Goal: Information Seeking & Learning: Find specific fact

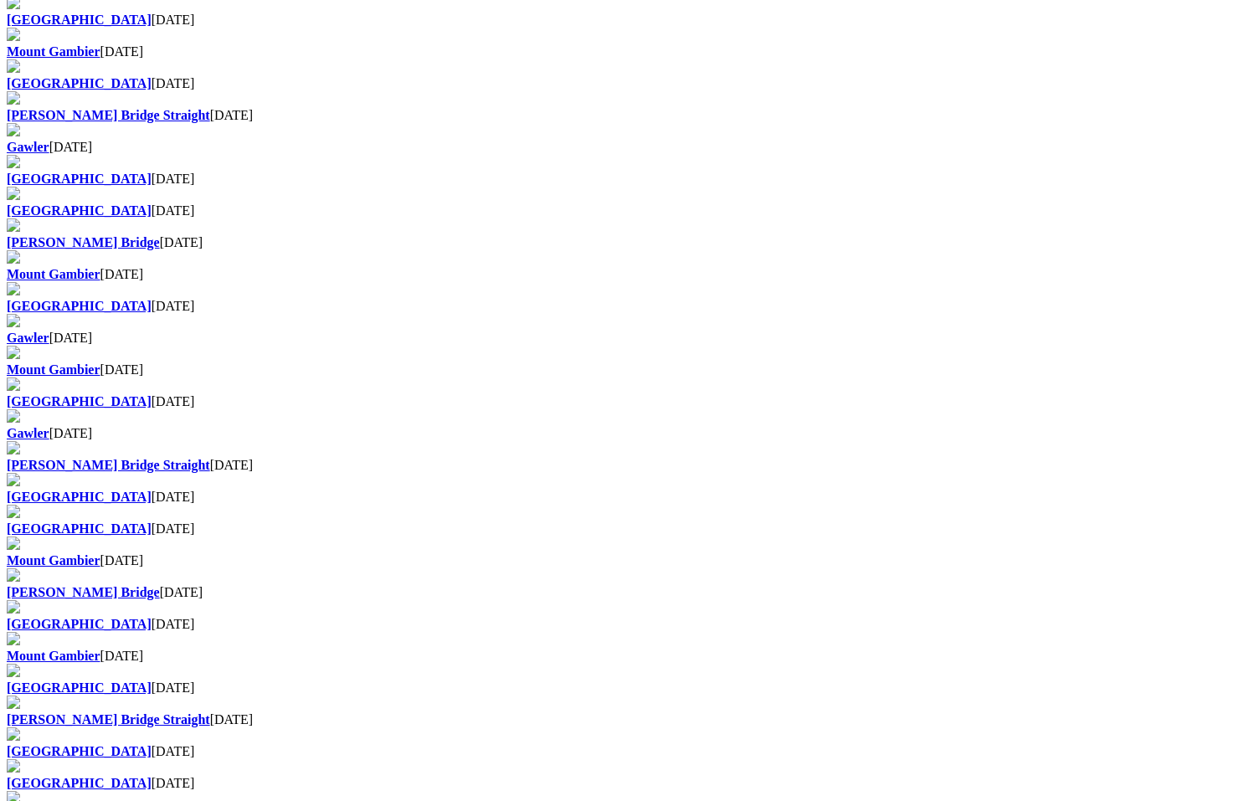
scroll to position [753, 0]
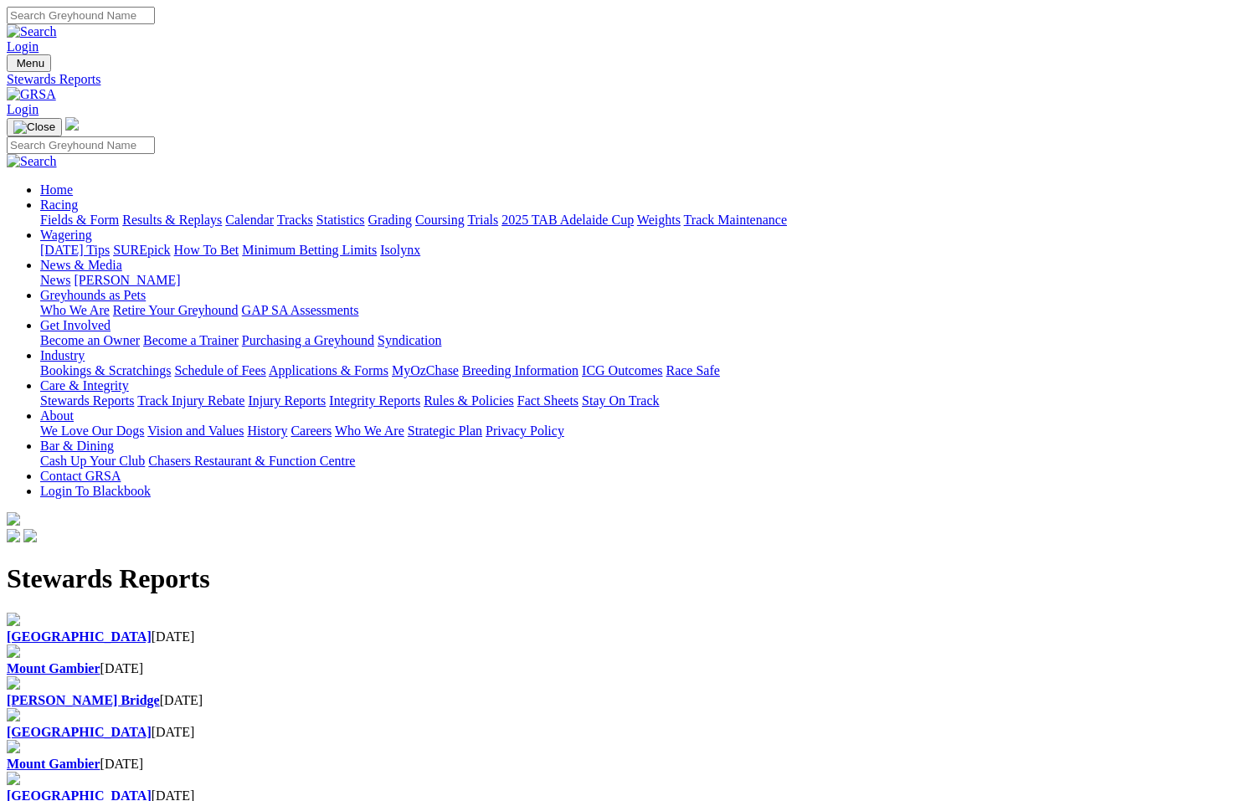
scroll to position [688, 0]
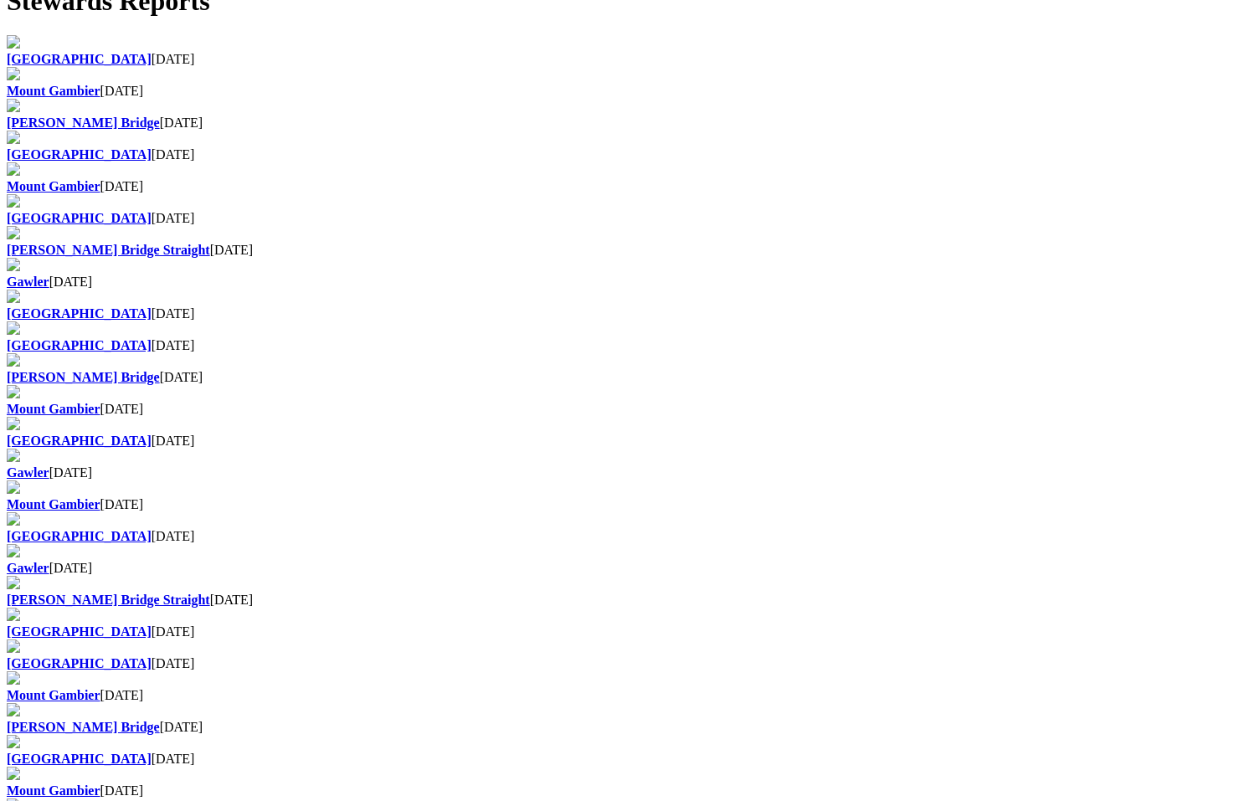
scroll to position [670, 0]
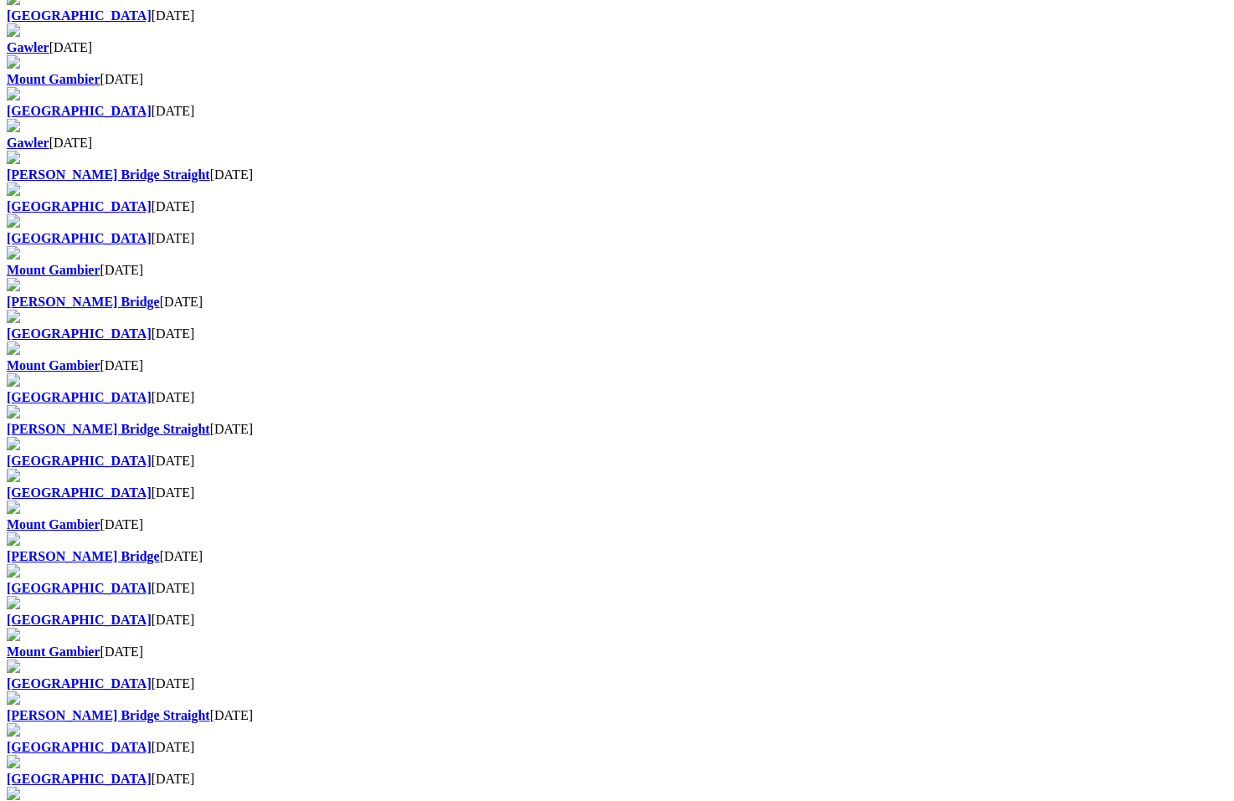
scroll to position [1004, 0]
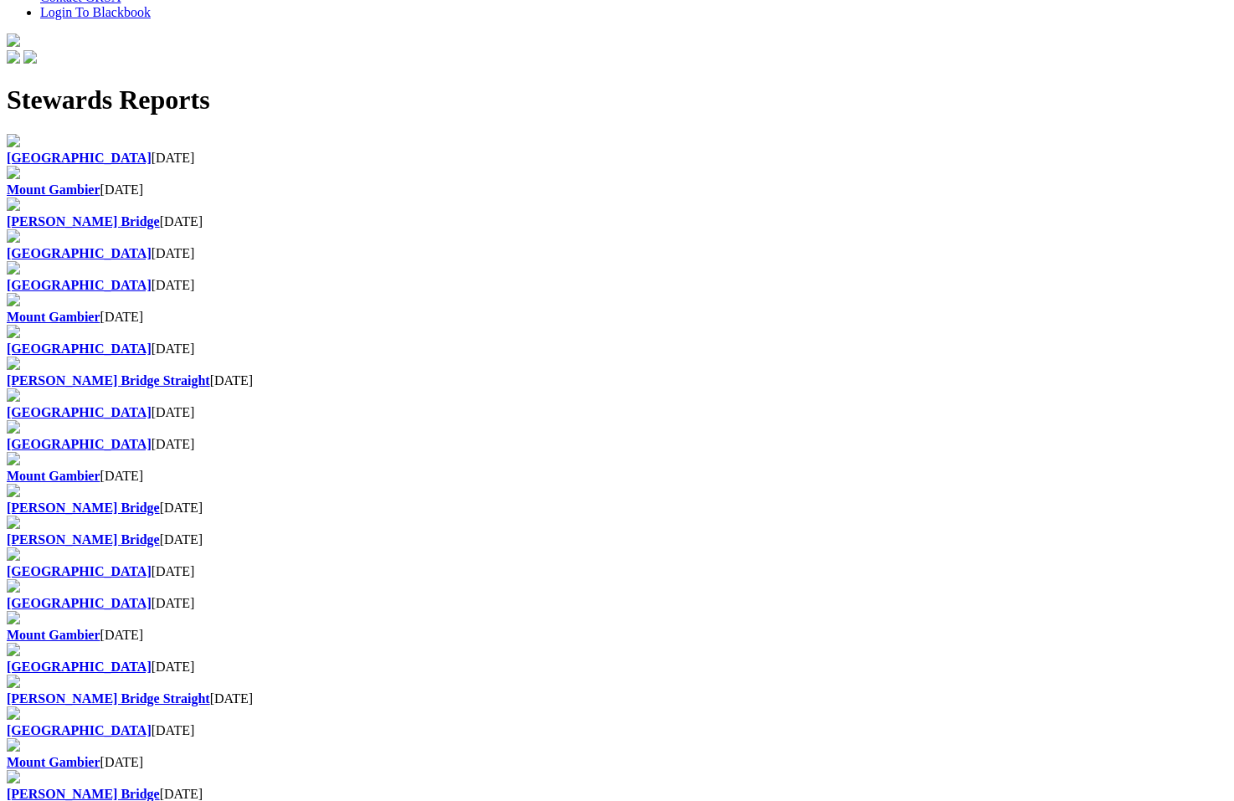
scroll to position [251, 0]
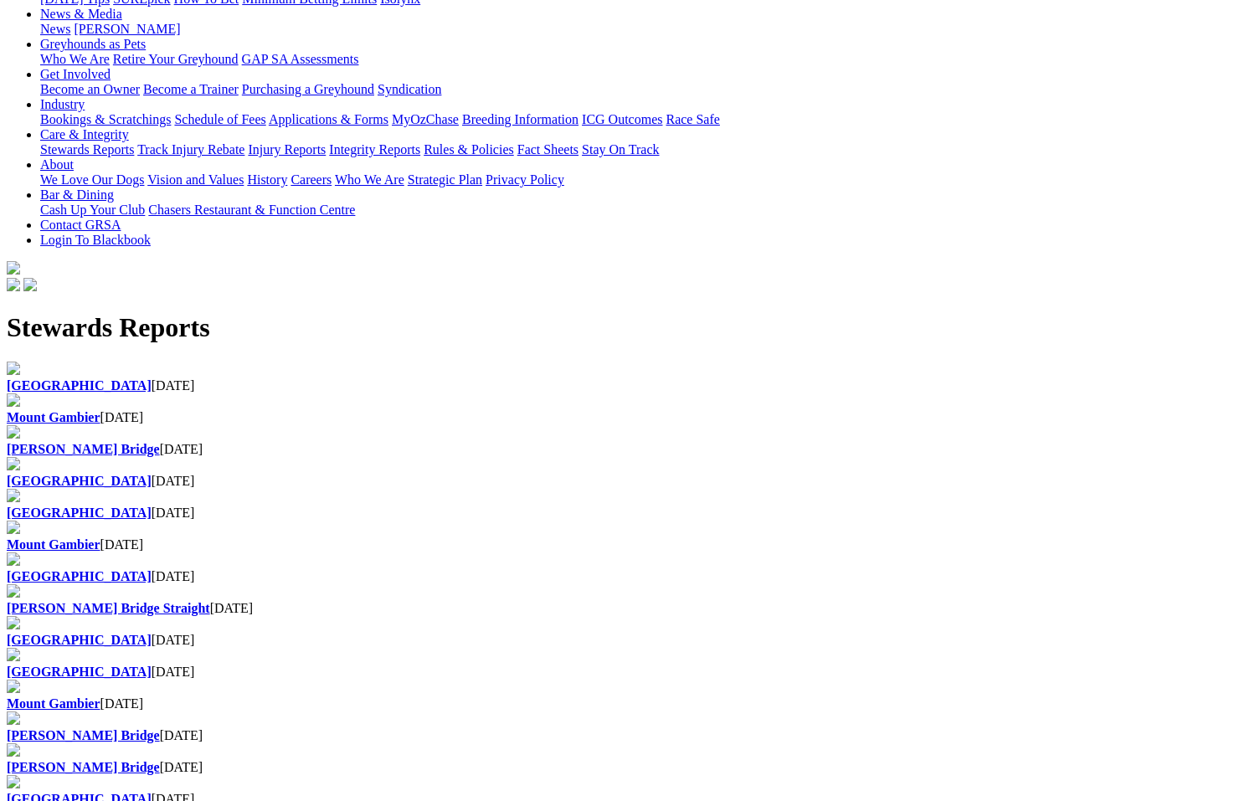
click at [783, 601] on div "Murray Bridge Straight 15 Jul 2025" at bounding box center [617, 608] width 1220 height 15
